Goal: Task Accomplishment & Management: Use online tool/utility

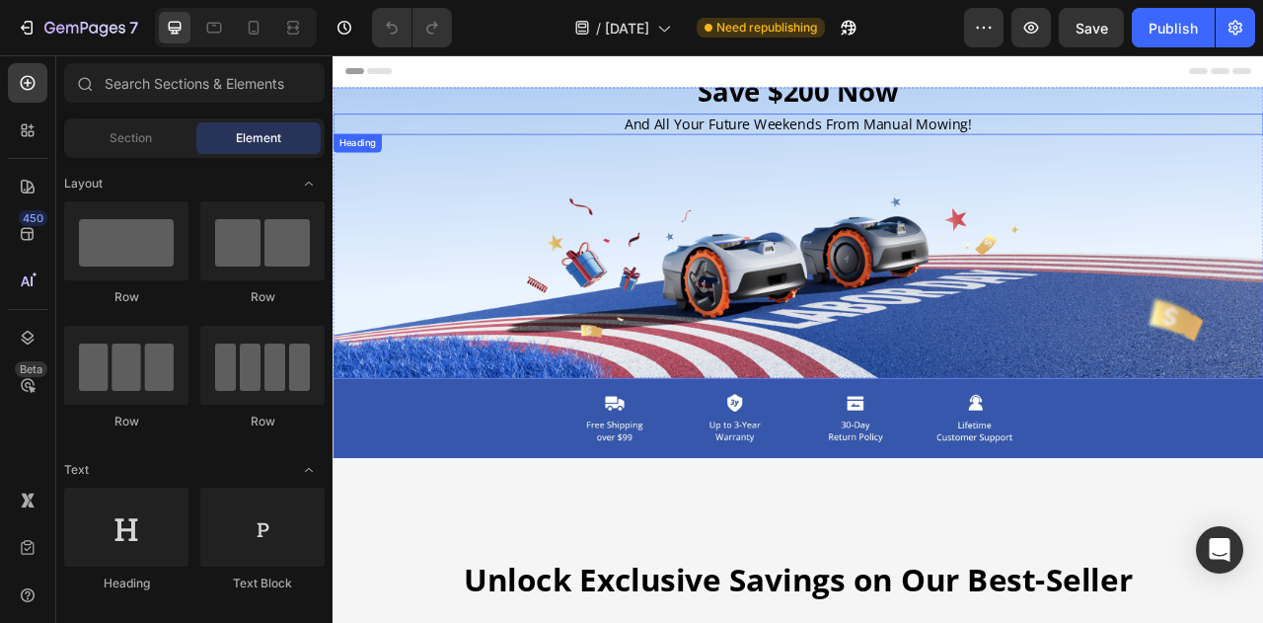
click at [892, 137] on h2 "And All Your Future Weekends From Manual Mowing!" at bounding box center [925, 142] width 1184 height 27
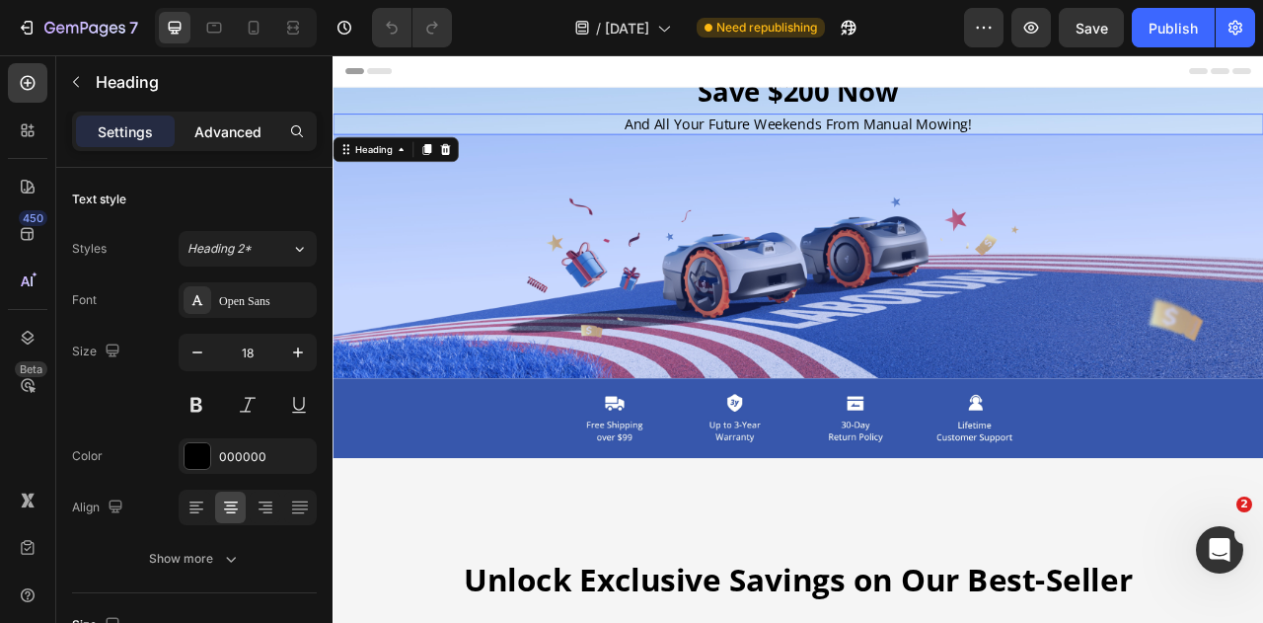
click at [253, 130] on p "Advanced" at bounding box center [227, 131] width 67 height 21
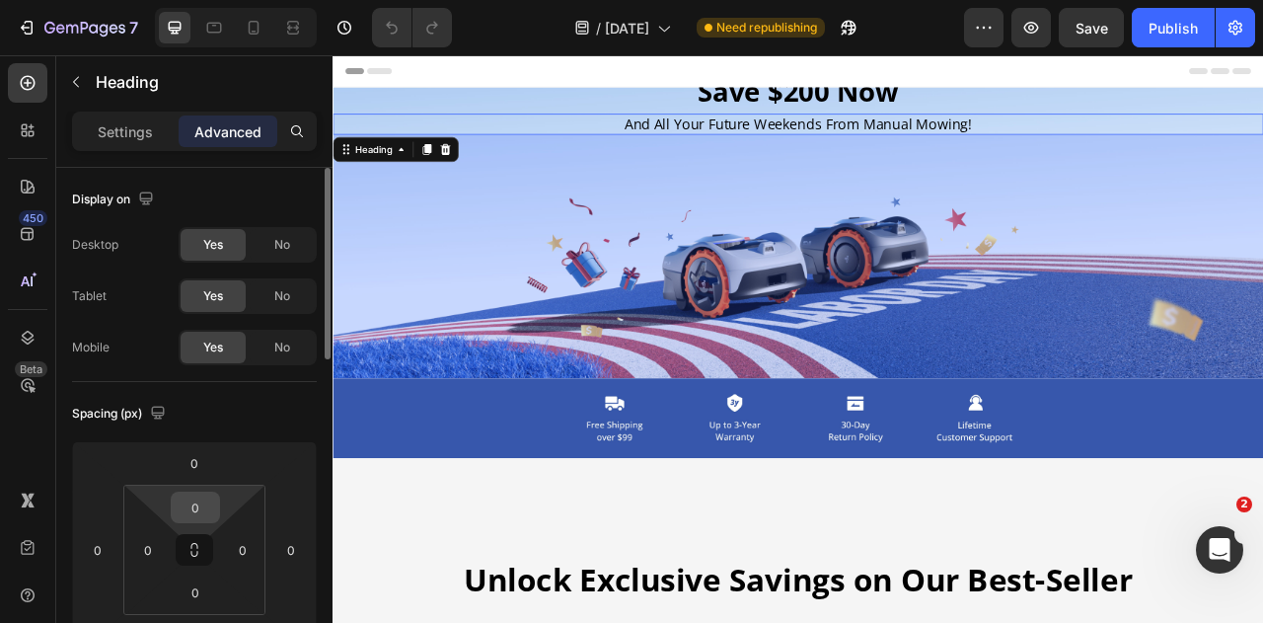
scroll to position [197, 0]
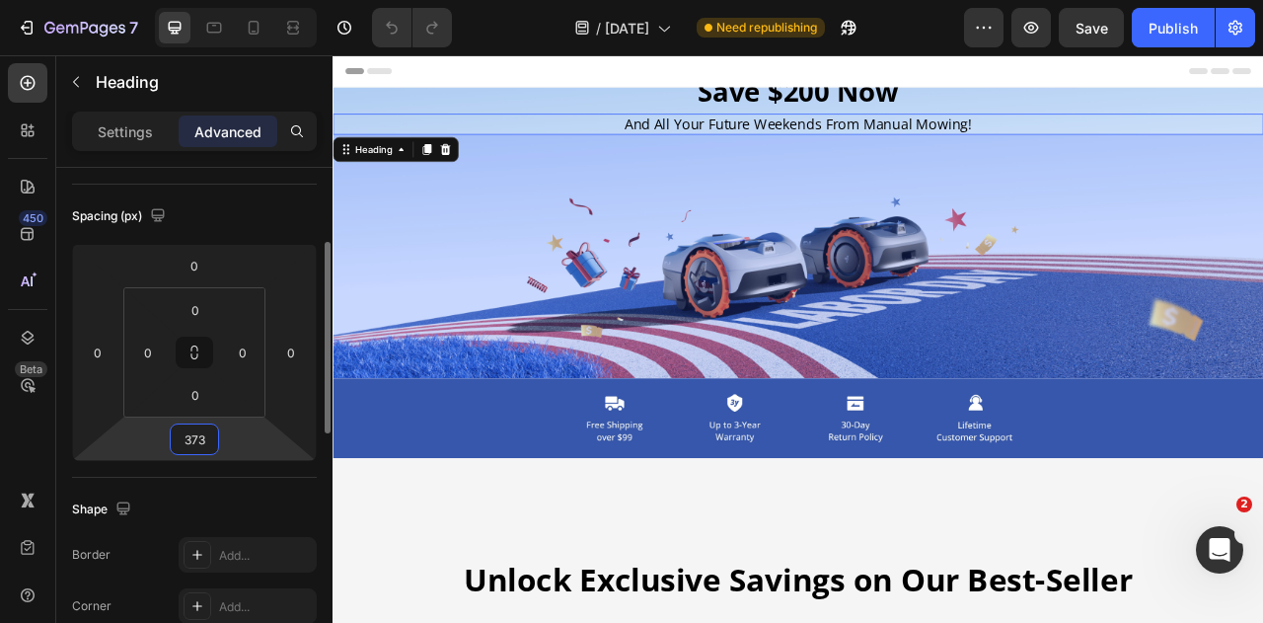
click at [195, 430] on input "373" at bounding box center [194, 439] width 39 height 30
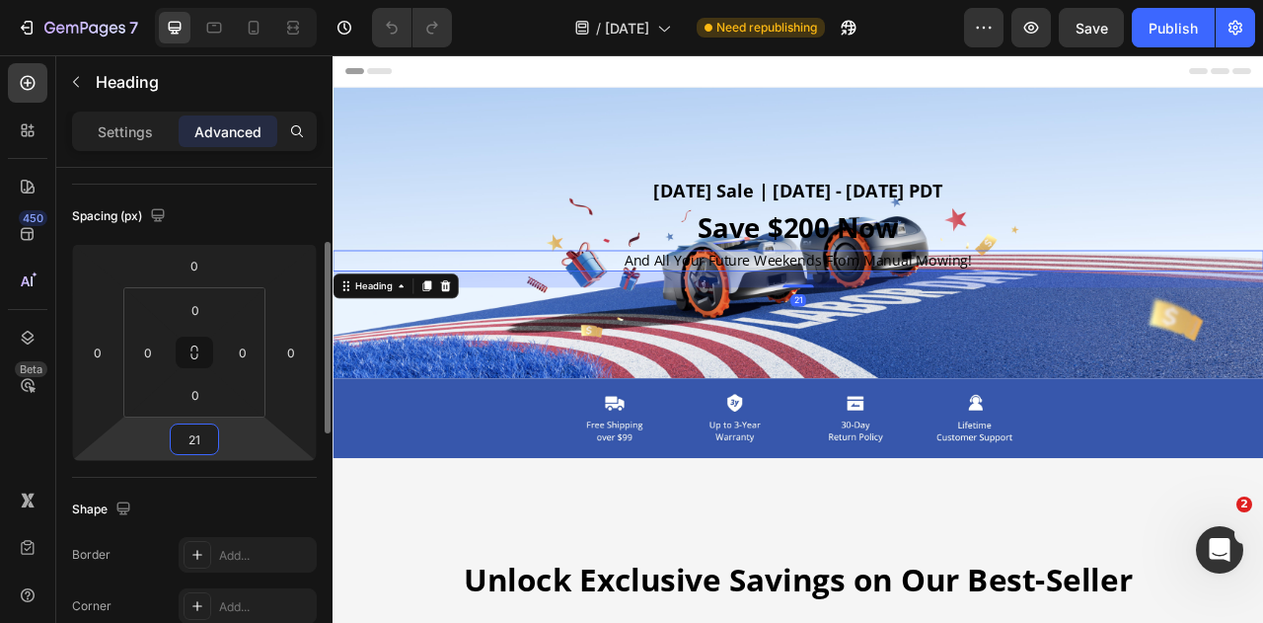
type input "210"
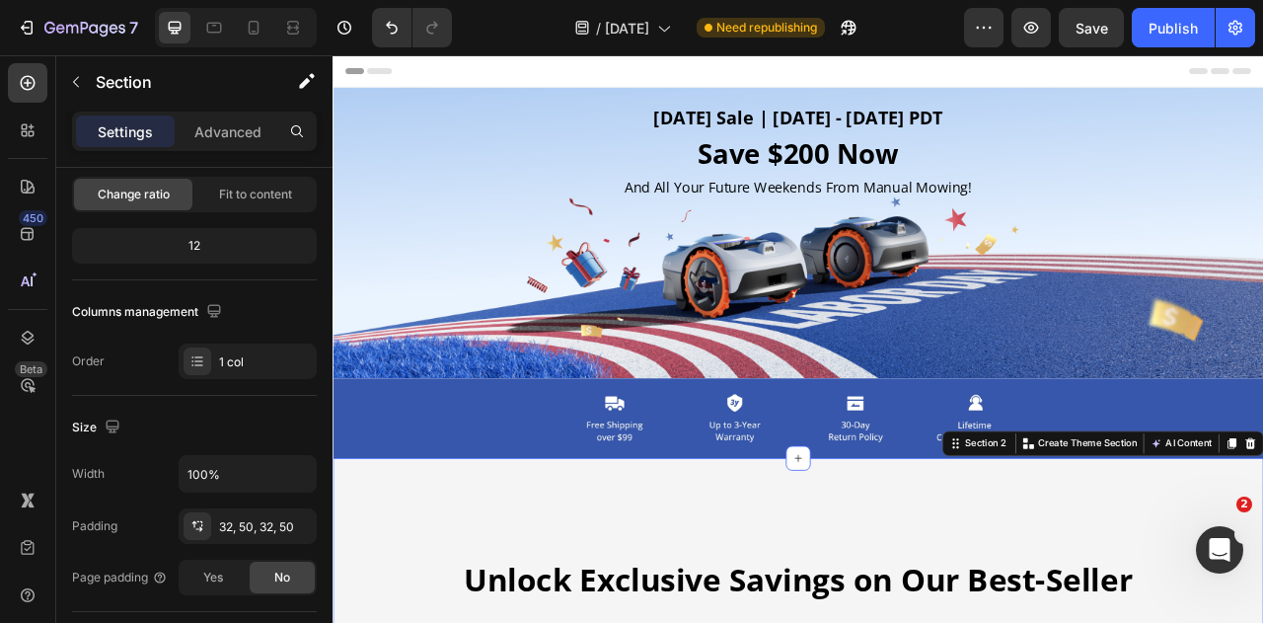
scroll to position [0, 0]
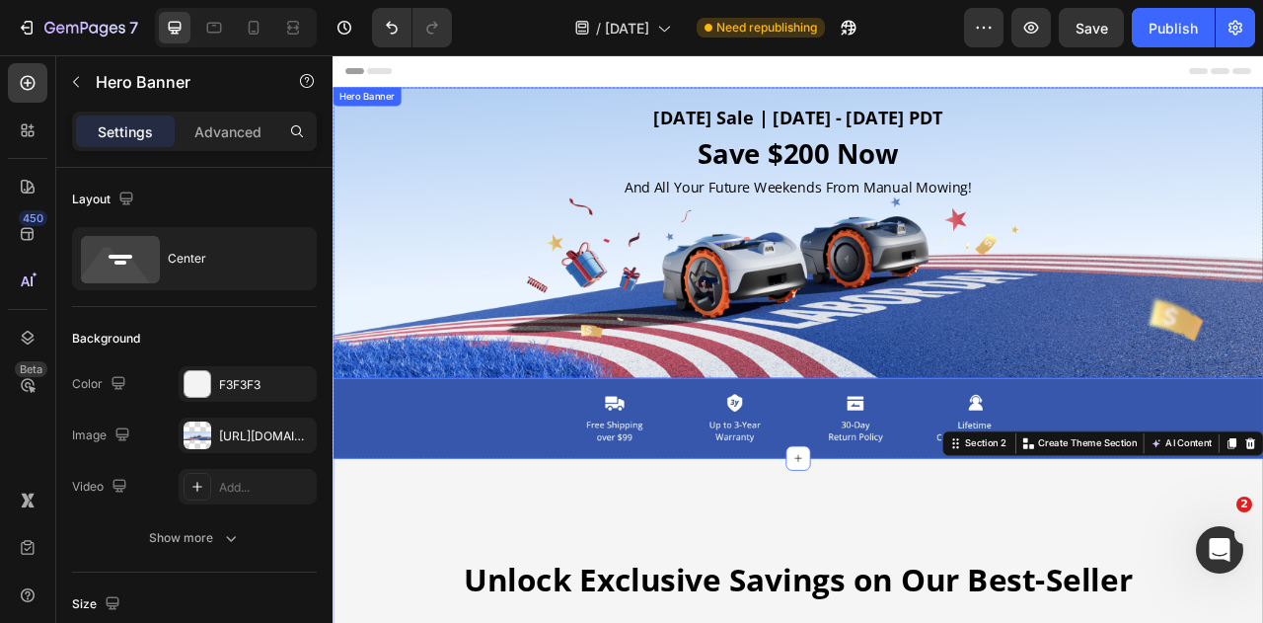
click at [489, 362] on div "[DATE] Sale | [DATE] - [DATE] PDT Heading Save $200 Now Heading And All Your Fu…" at bounding box center [925, 280] width 1184 height 327
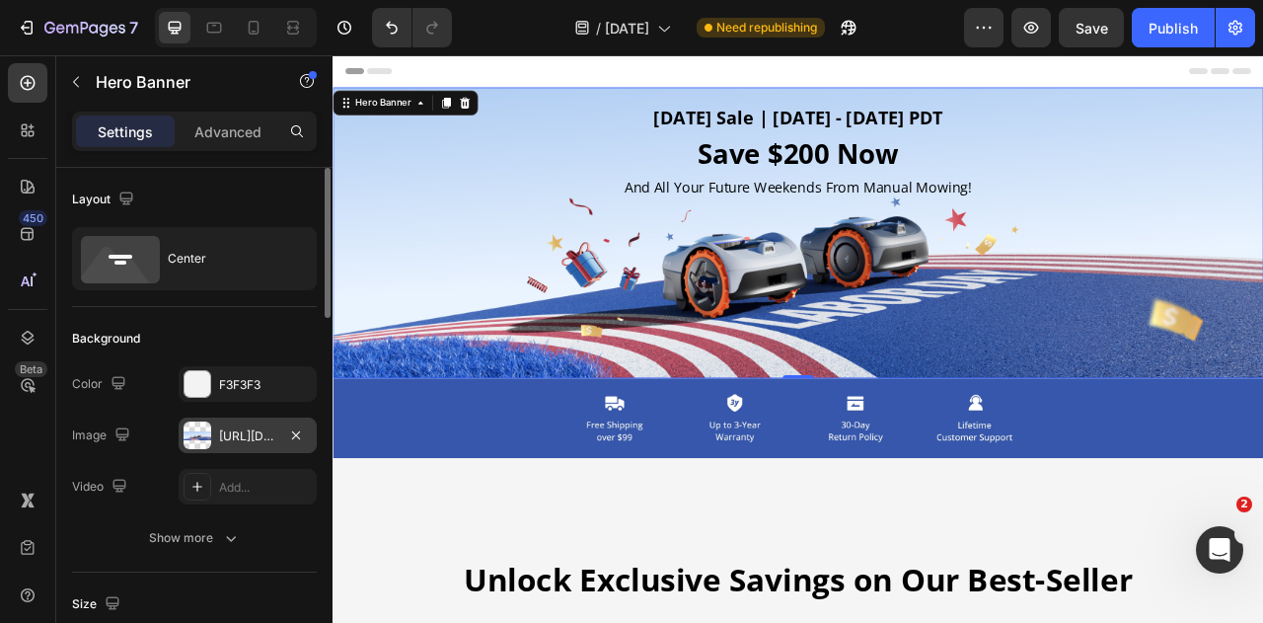
click at [192, 435] on div at bounding box center [198, 435] width 28 height 28
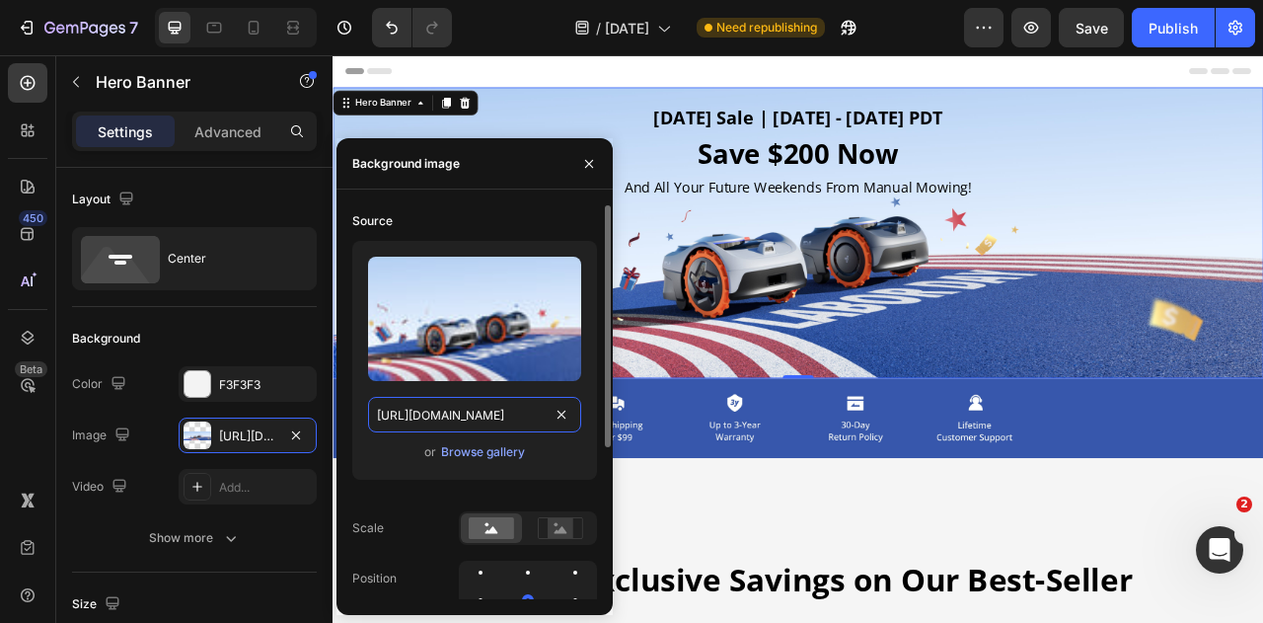
click at [479, 409] on input "[URL][DOMAIN_NAME]" at bounding box center [474, 415] width 213 height 36
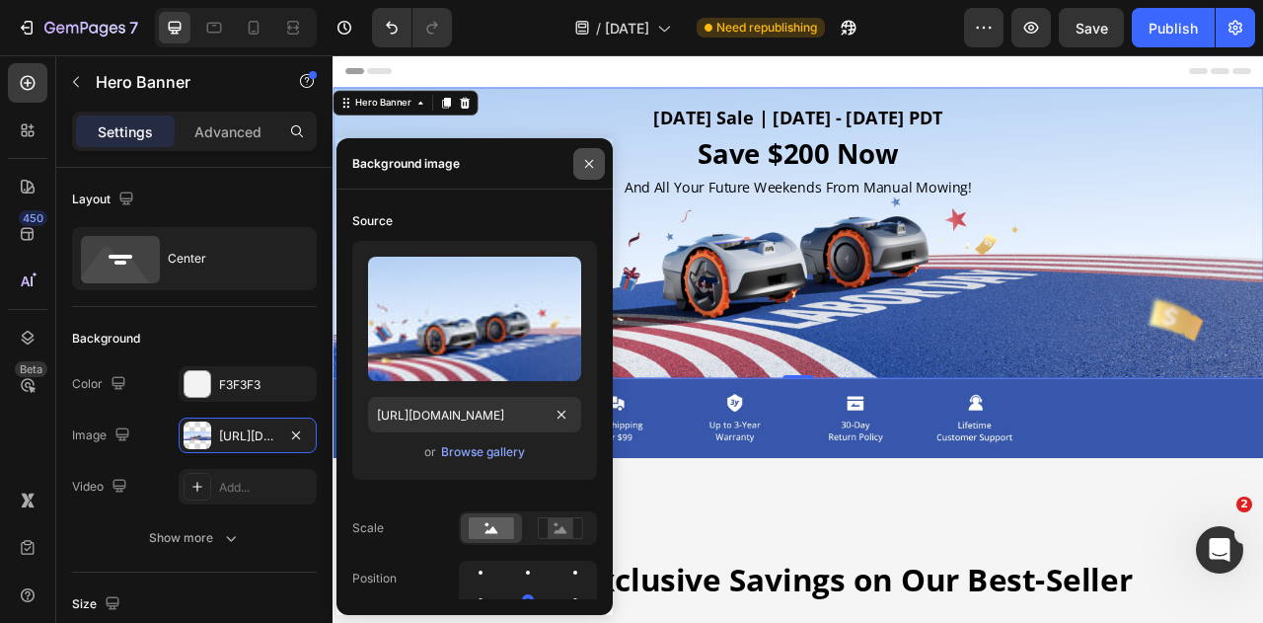
click at [586, 157] on icon "button" at bounding box center [589, 164] width 16 height 16
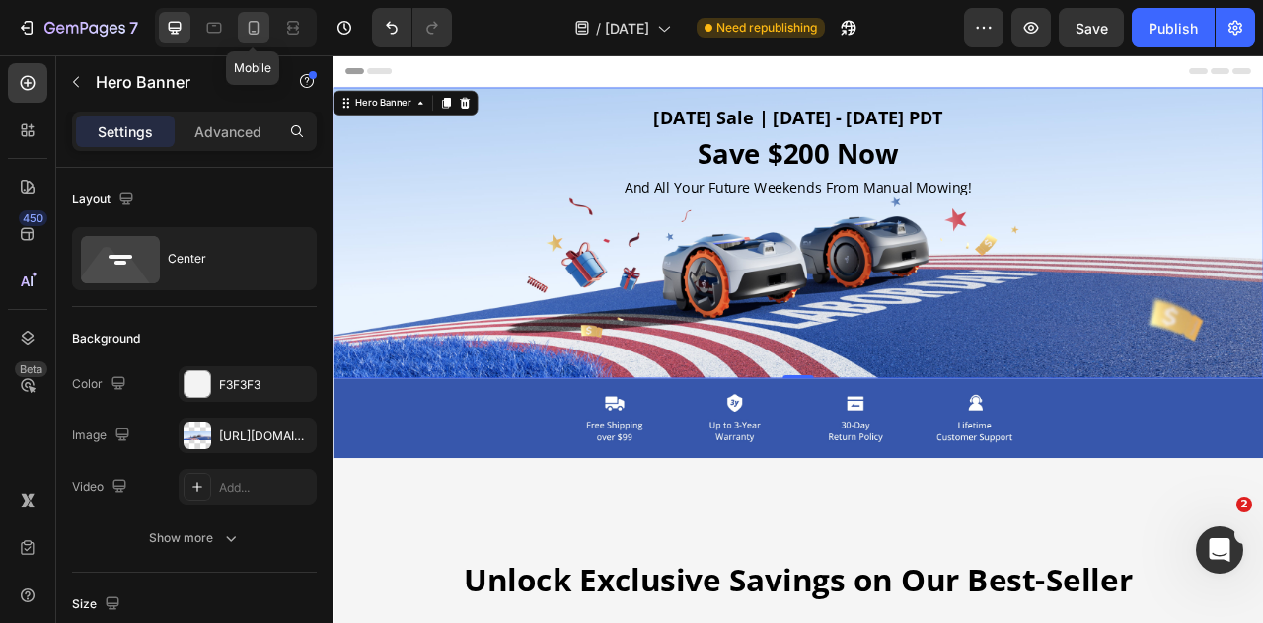
click at [255, 35] on icon at bounding box center [254, 28] width 11 height 14
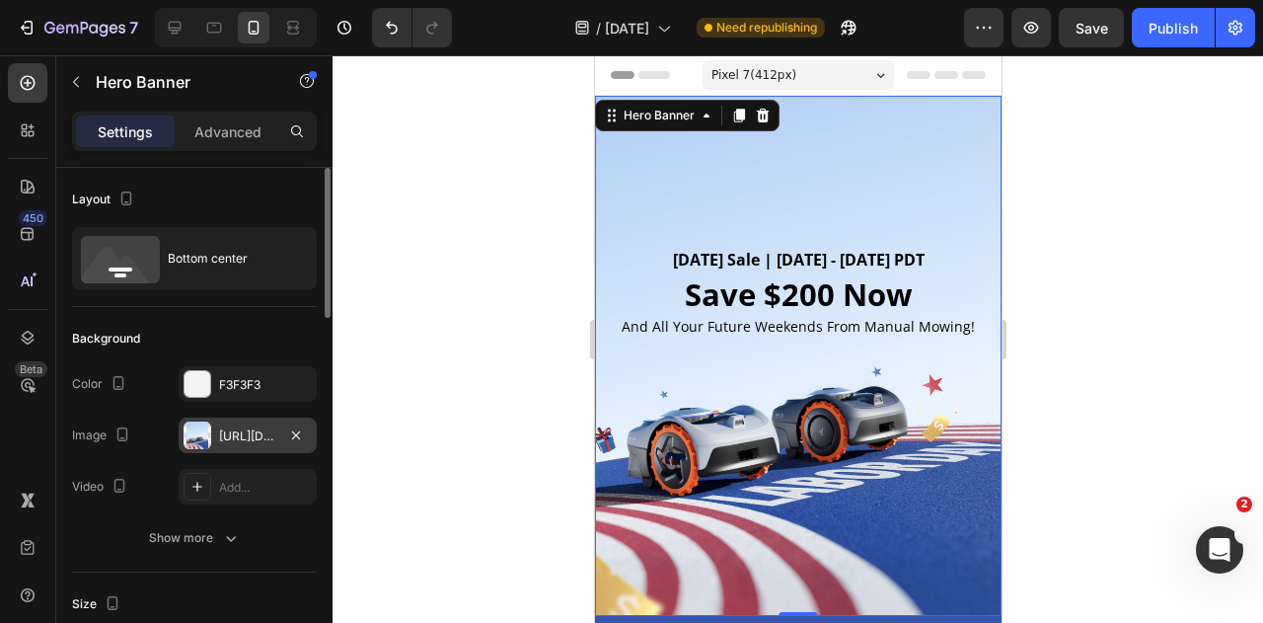
click at [205, 426] on div at bounding box center [198, 435] width 28 height 28
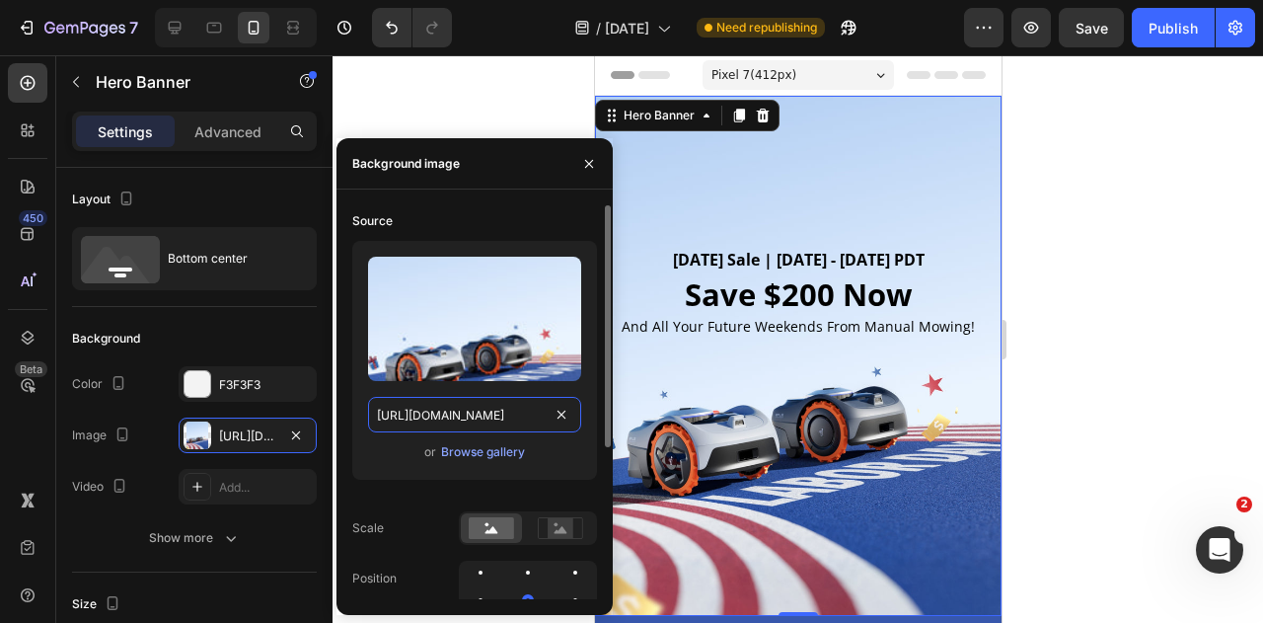
click at [472, 413] on input "[URL][DOMAIN_NAME]" at bounding box center [474, 415] width 213 height 36
click at [367, 481] on div "Upload Image [URL][DOMAIN_NAME] or Browse gallery" at bounding box center [474, 368] width 245 height 255
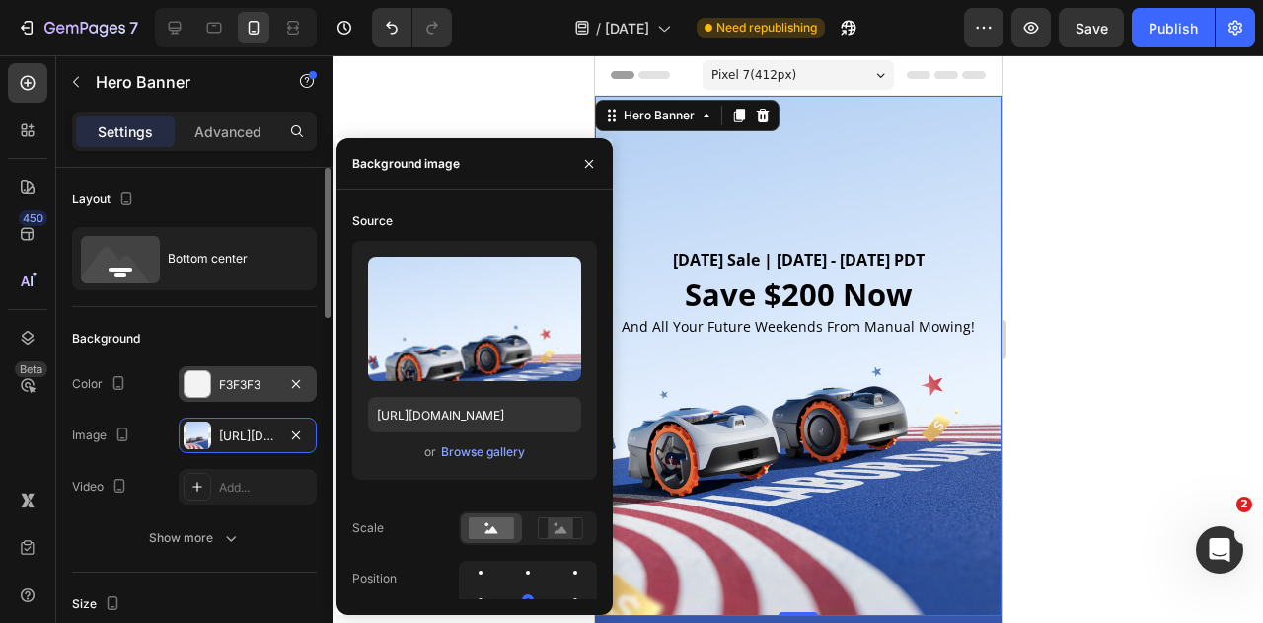
click at [229, 382] on div "F3F3F3" at bounding box center [247, 385] width 57 height 18
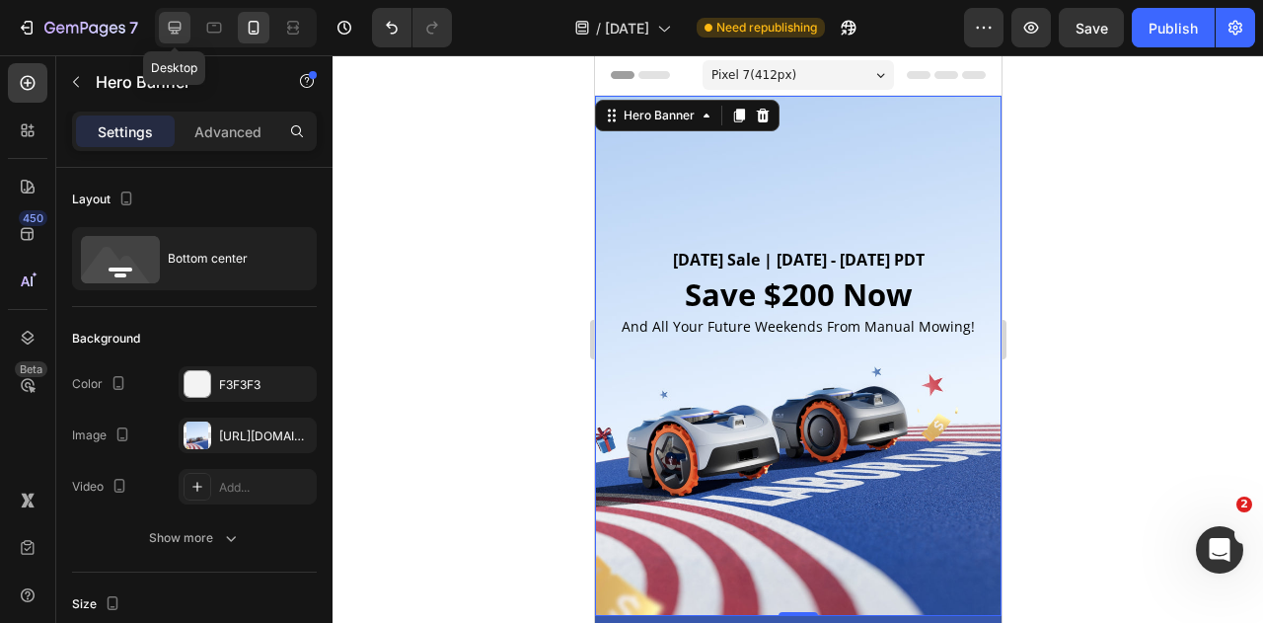
click at [178, 29] on icon at bounding box center [175, 28] width 13 height 13
type input "1200"
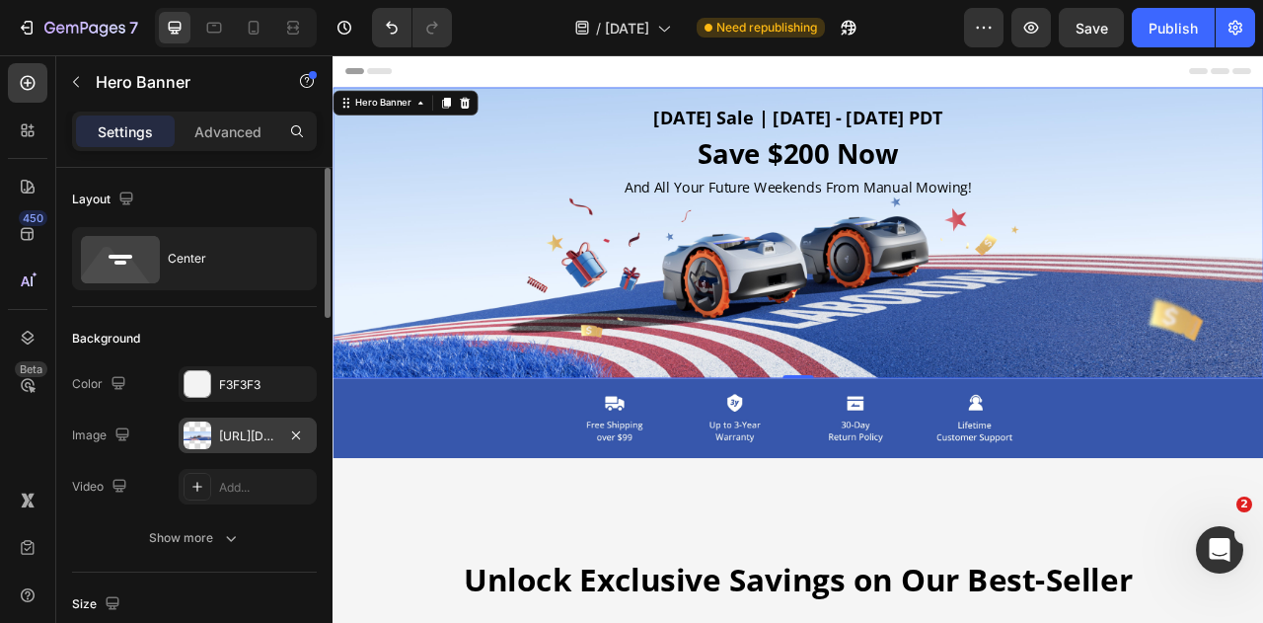
click at [199, 435] on div at bounding box center [198, 435] width 28 height 28
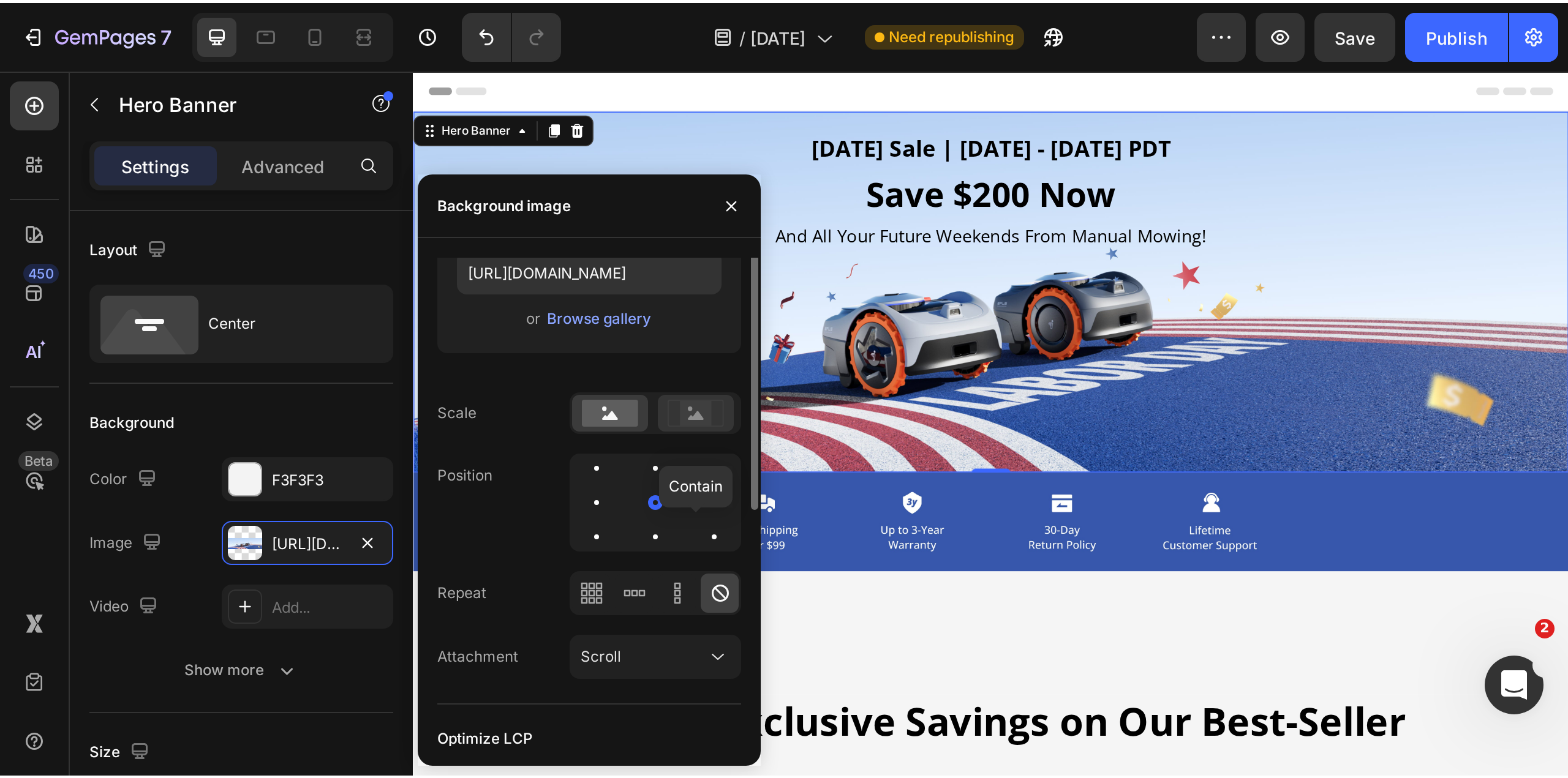
scroll to position [61, 0]
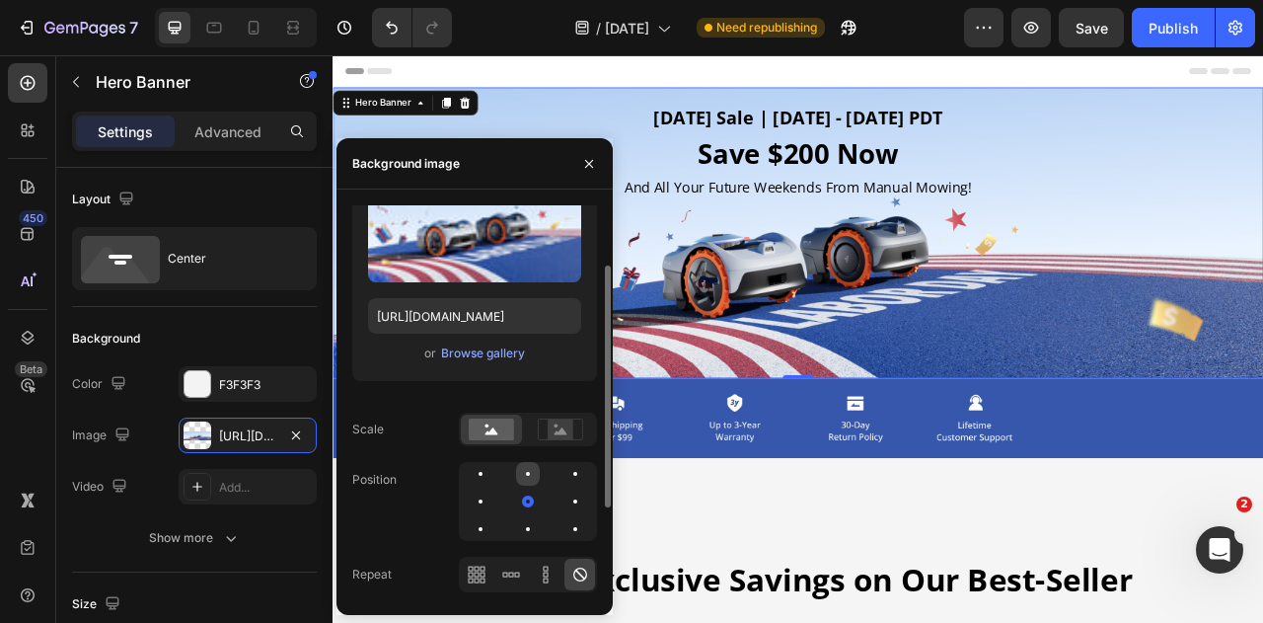
click at [563, 478] on div at bounding box center [575, 474] width 24 height 24
click at [563, 505] on div at bounding box center [575, 501] width 24 height 24
click at [1132, 342] on div "[DATE] Sale | [DATE] - [DATE] PDT Heading Save $200 Now Heading And All Your Fu…" at bounding box center [925, 280] width 1184 height 327
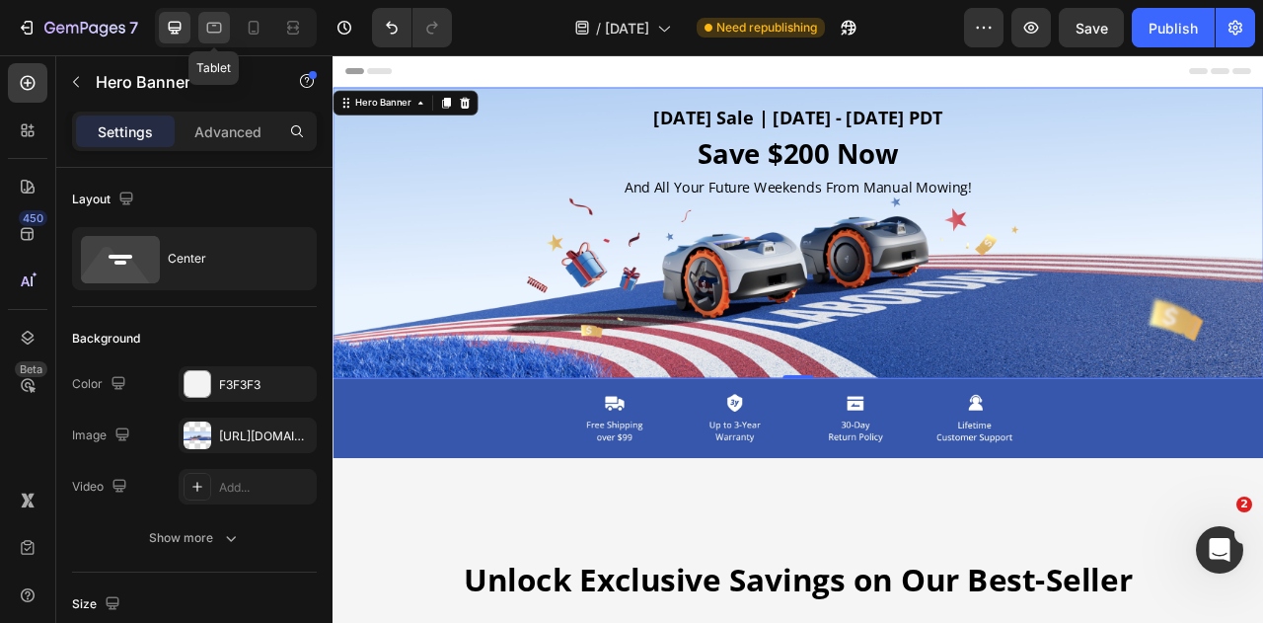
click at [217, 38] on div at bounding box center [214, 28] width 32 height 32
type input "100%"
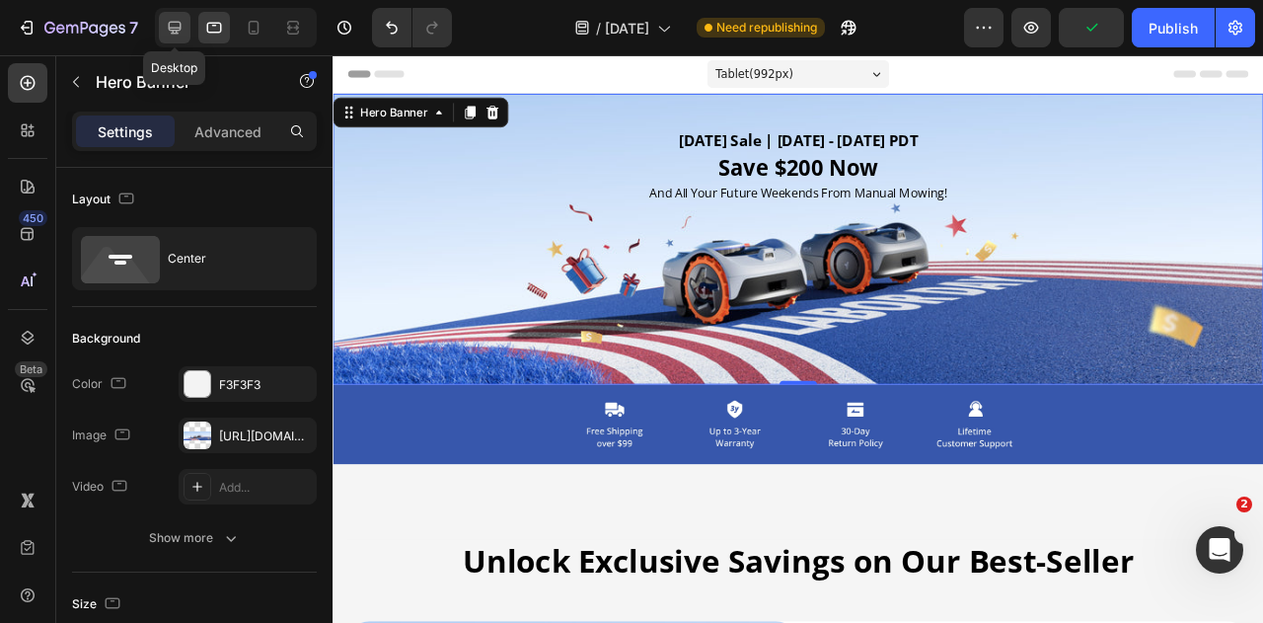
click at [172, 31] on icon at bounding box center [175, 28] width 13 height 13
type input "100"
type input "1200"
